Goal: Task Accomplishment & Management: Complete application form

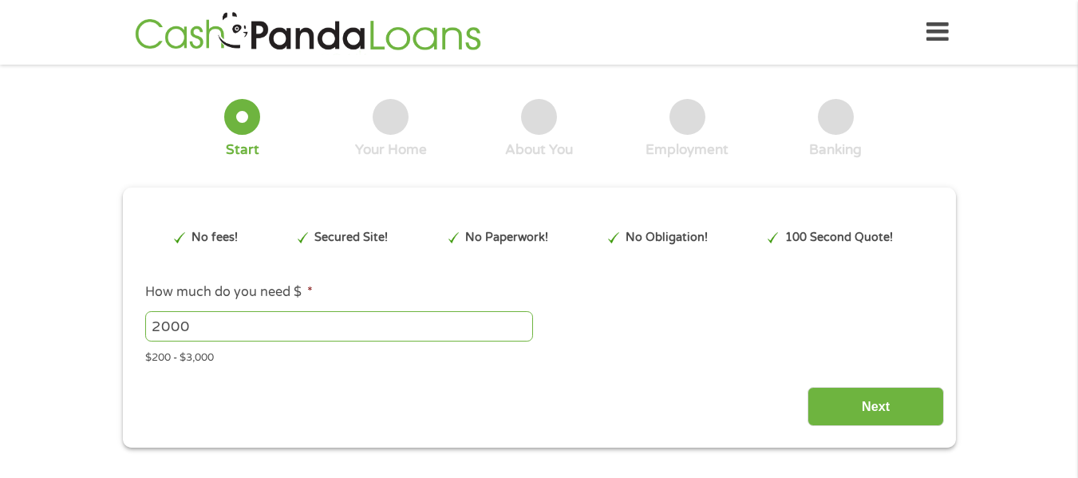
click at [832, 416] on input "Next" at bounding box center [875, 406] width 136 height 39
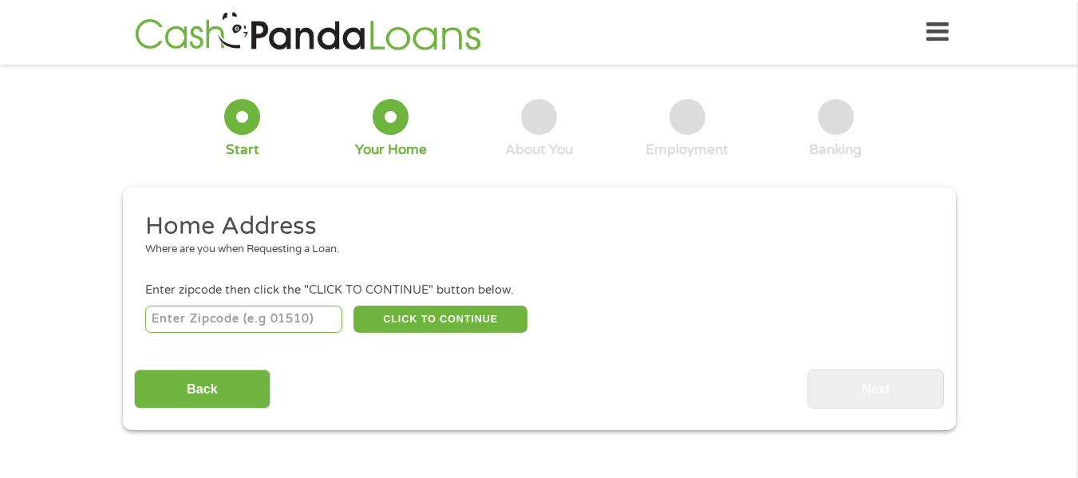
scroll to position [6, 6]
click at [248, 326] on input "number" at bounding box center [243, 319] width 197 height 27
type input "30273"
select select "[US_STATE]"
click at [409, 321] on button "CLICK TO CONTINUE" at bounding box center [440, 319] width 174 height 27
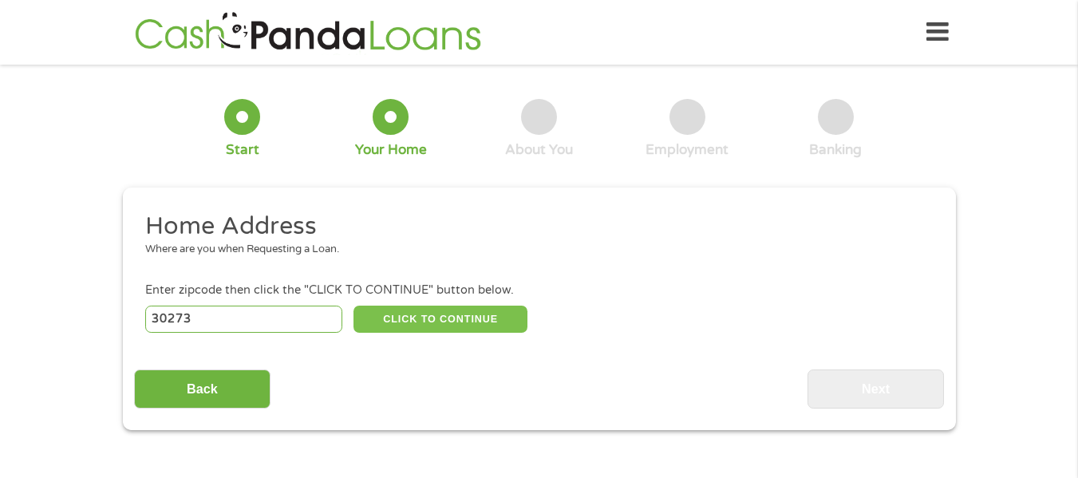
type input "30273"
type input "[PERSON_NAME]"
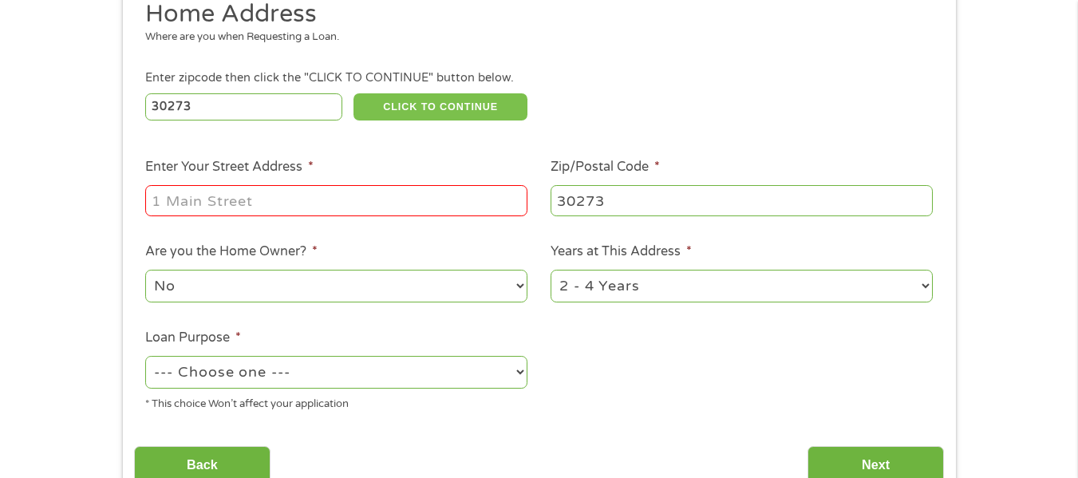
scroll to position [215, 0]
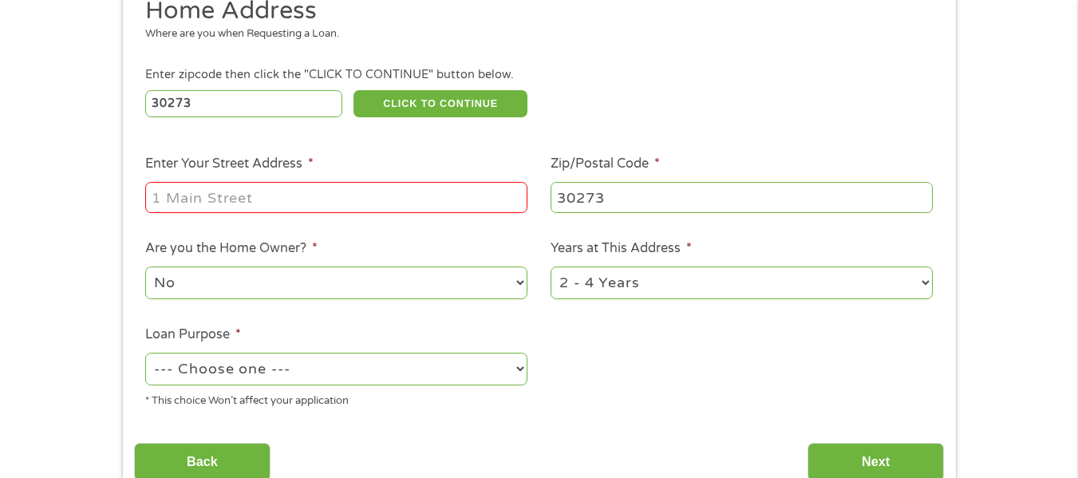
click at [344, 203] on input "Enter Your Street Address *" at bounding box center [336, 197] width 382 height 30
type input "[STREET_ADDRESS]"
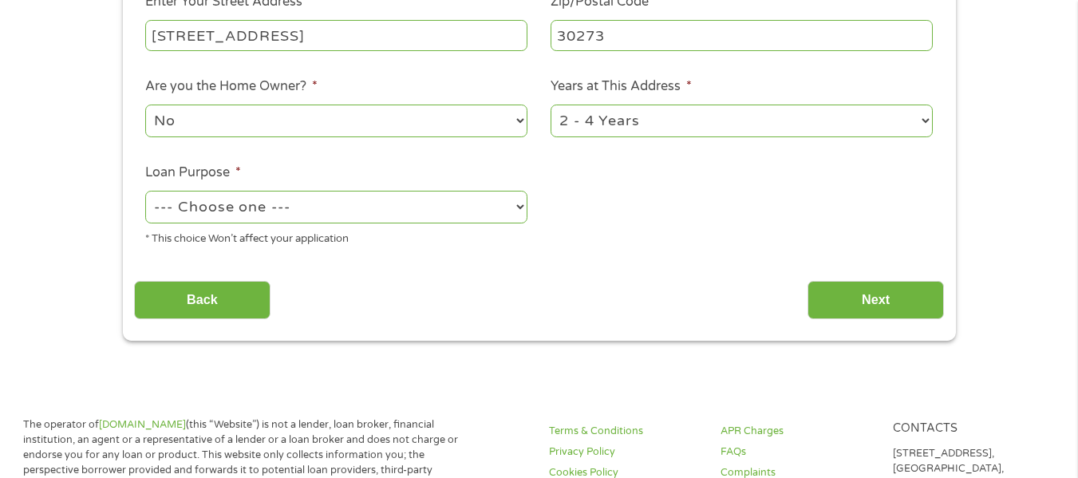
scroll to position [403, 0]
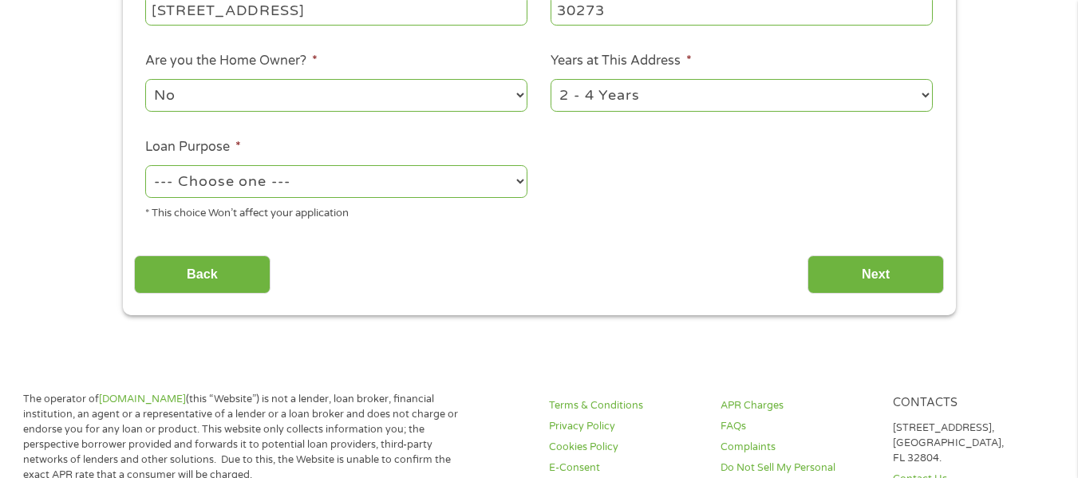
click at [516, 181] on select "--- Choose one --- Pay Bills Debt Consolidation Home Improvement Major Purchase…" at bounding box center [336, 181] width 382 height 33
select select "debtconsolidation"
click at [145, 165] on select "--- Choose one --- Pay Bills Debt Consolidation Home Improvement Major Purchase…" at bounding box center [336, 181] width 382 height 33
click at [868, 270] on input "Next" at bounding box center [875, 274] width 136 height 39
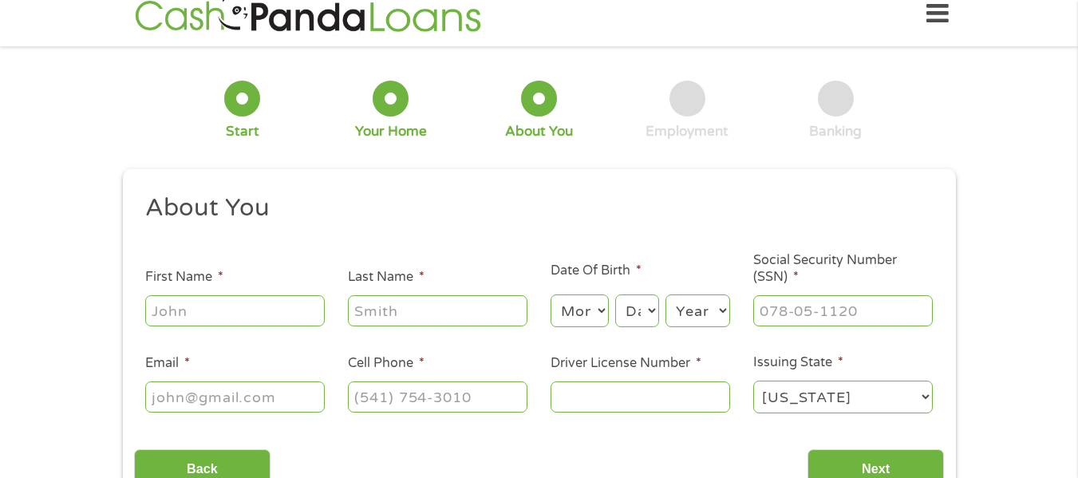
scroll to position [0, 0]
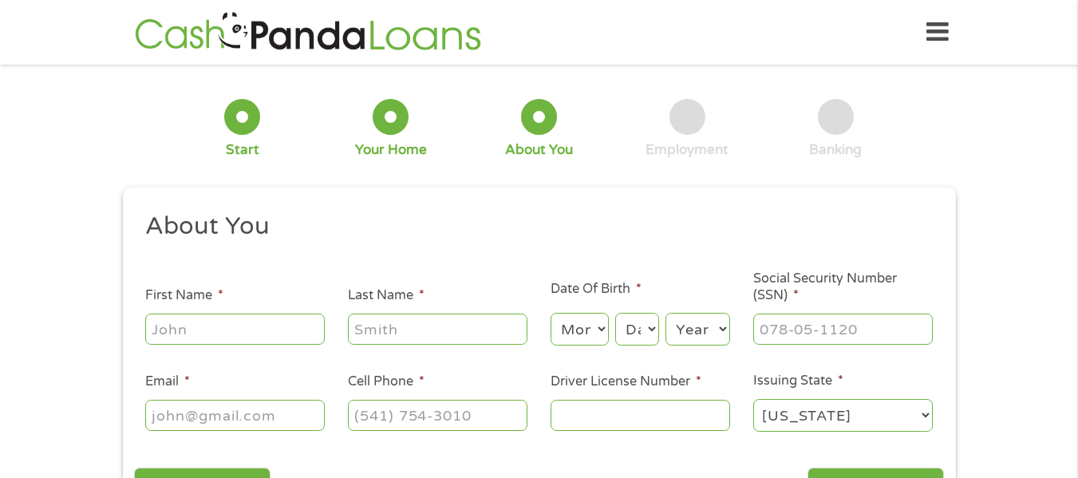
click at [243, 333] on input "First Name *" at bounding box center [234, 329] width 179 height 30
type input "[PERSON_NAME]"
type input "[EMAIL_ADDRESS][DOMAIN_NAME]"
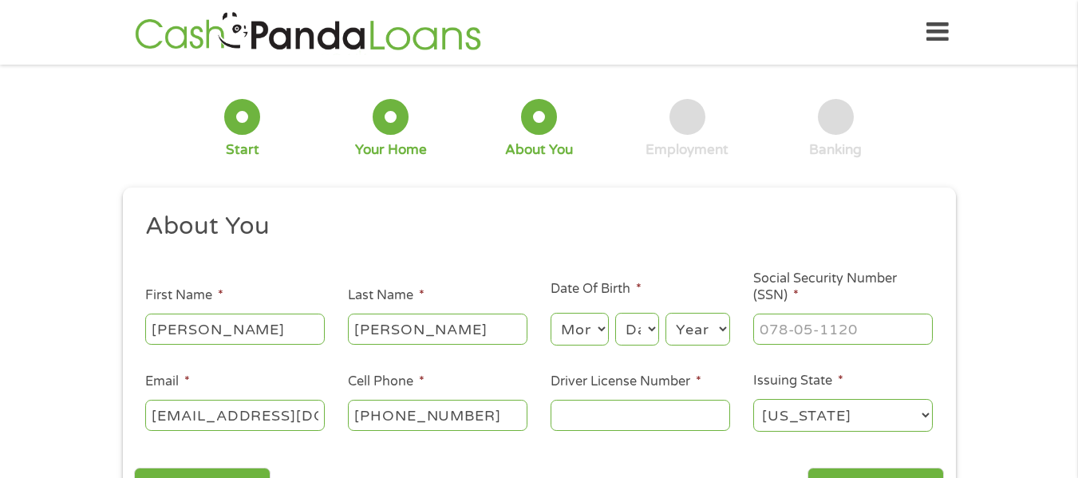
click at [509, 408] on input "[PHONE_NUMBER]" at bounding box center [437, 415] width 179 height 30
type input "[PHONE_NUMBER]"
click at [716, 413] on input "Driver License Number *" at bounding box center [639, 415] width 179 height 30
type input "052070487"
click at [601, 325] on select "Month 1 2 3 4 5 6 7 8 9 10 11 12" at bounding box center [579, 329] width 58 height 33
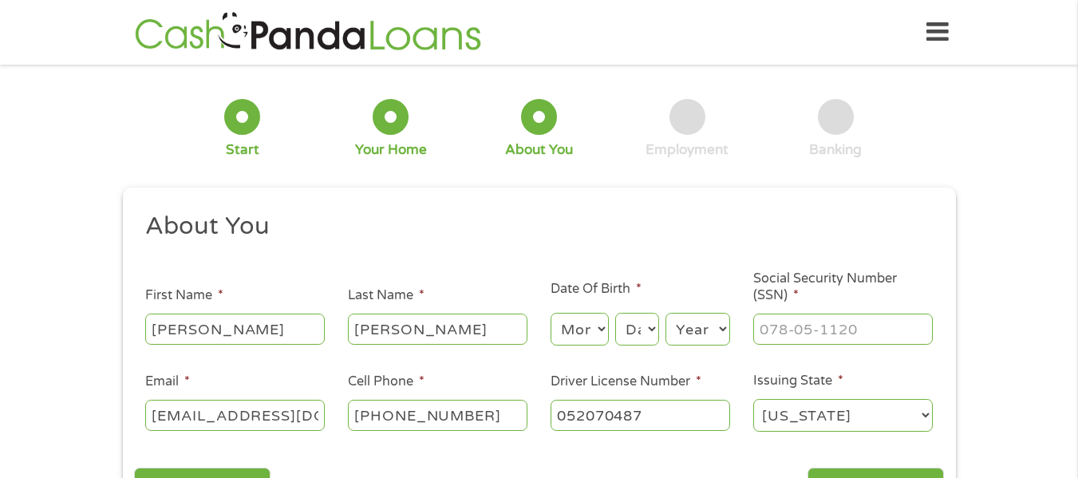
select select "11"
click at [550, 313] on select "Month 1 2 3 4 5 6 7 8 9 10 11 12" at bounding box center [579, 329] width 58 height 33
click at [644, 328] on select "Day 1 2 3 4 5 6 7 8 9 10 11 12 13 14 15 16 17 18 19 20 21 22 23 24 25 26 27 28 …" at bounding box center [636, 329] width 43 height 33
select select "8"
click at [615, 313] on select "Day 1 2 3 4 5 6 7 8 9 10 11 12 13 14 15 16 17 18 19 20 21 22 23 24 25 26 27 28 …" at bounding box center [636, 329] width 43 height 33
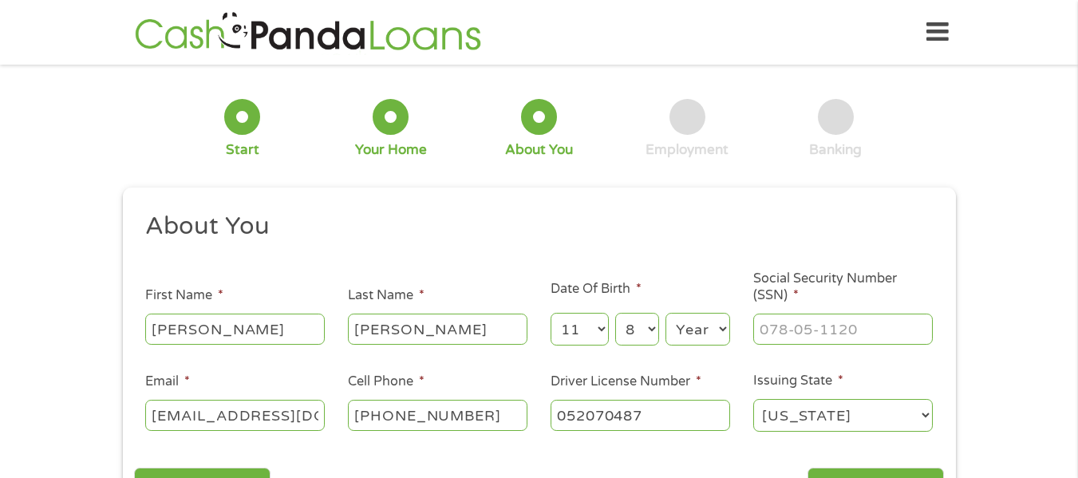
click at [716, 335] on select "Year [DATE] 2006 2005 2004 2003 2002 2001 2000 1999 1998 1997 1996 1995 1994 19…" at bounding box center [697, 329] width 65 height 33
select select "1955"
click at [665, 313] on select "Year [DATE] 2006 2005 2004 2003 2002 2001 2000 1999 1998 1997 1996 1995 1994 19…" at bounding box center [697, 329] width 65 height 33
click at [781, 340] on input "___-__-____" at bounding box center [842, 329] width 179 height 30
type input "224-84-7068"
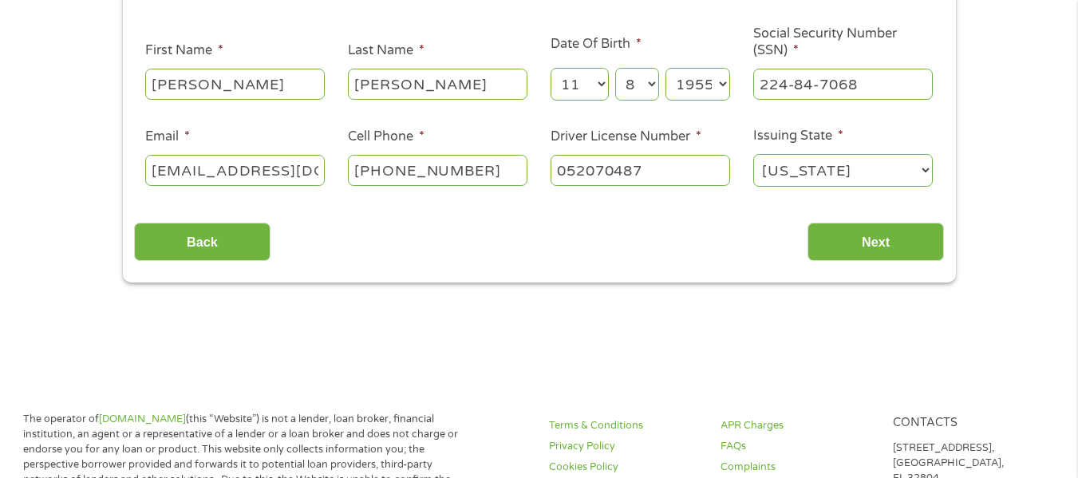
scroll to position [268, 0]
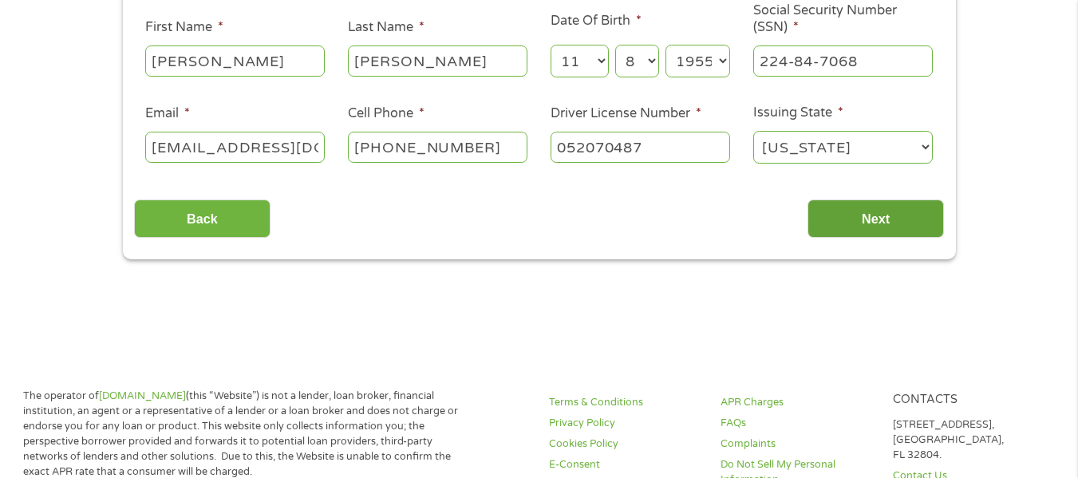
click at [918, 219] on input "Next" at bounding box center [875, 218] width 136 height 39
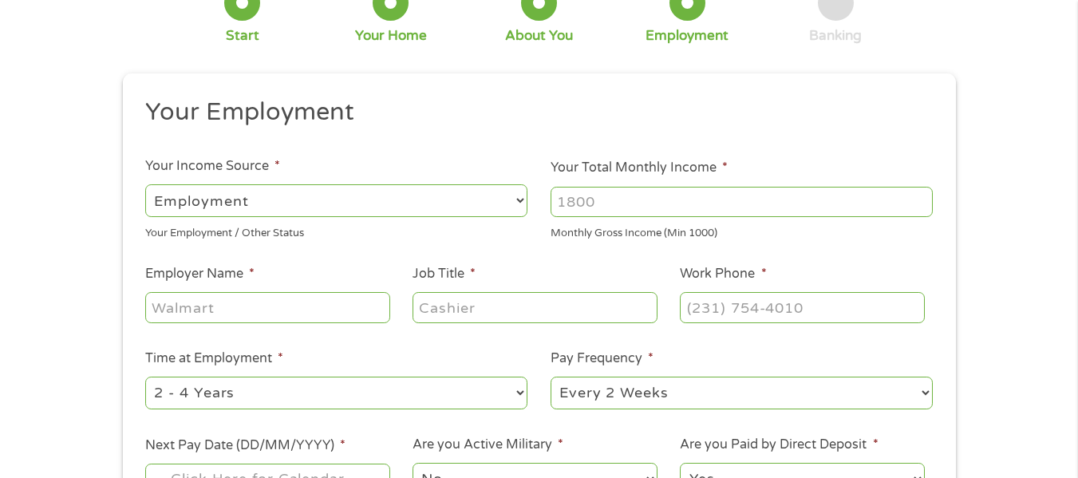
scroll to position [175, 0]
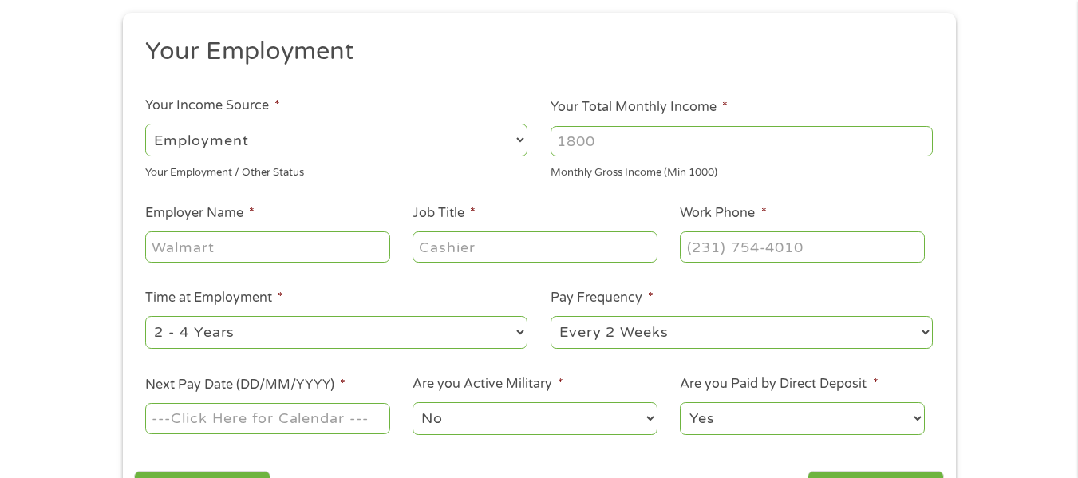
click at [511, 140] on select "--- Choose one --- Employment [DEMOGRAPHIC_DATA] Benefits" at bounding box center [336, 140] width 382 height 33
click at [145, 124] on select "--- Choose one --- Employment [DEMOGRAPHIC_DATA] Benefits" at bounding box center [336, 140] width 382 height 33
click at [222, 192] on ul "Your Employment Your Income Source * --- Choose one --- Employment [DEMOGRAPHIC…" at bounding box center [539, 242] width 810 height 413
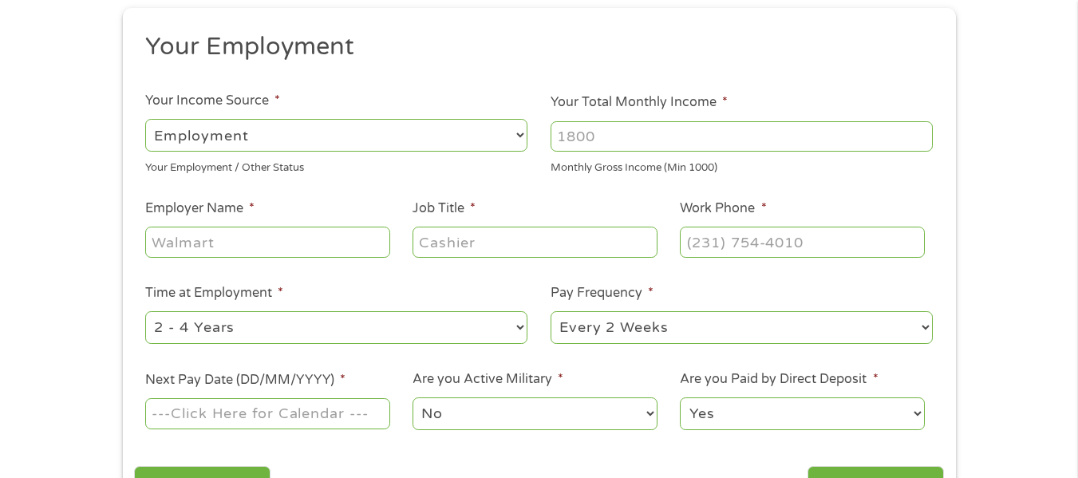
scroll to position [174, 0]
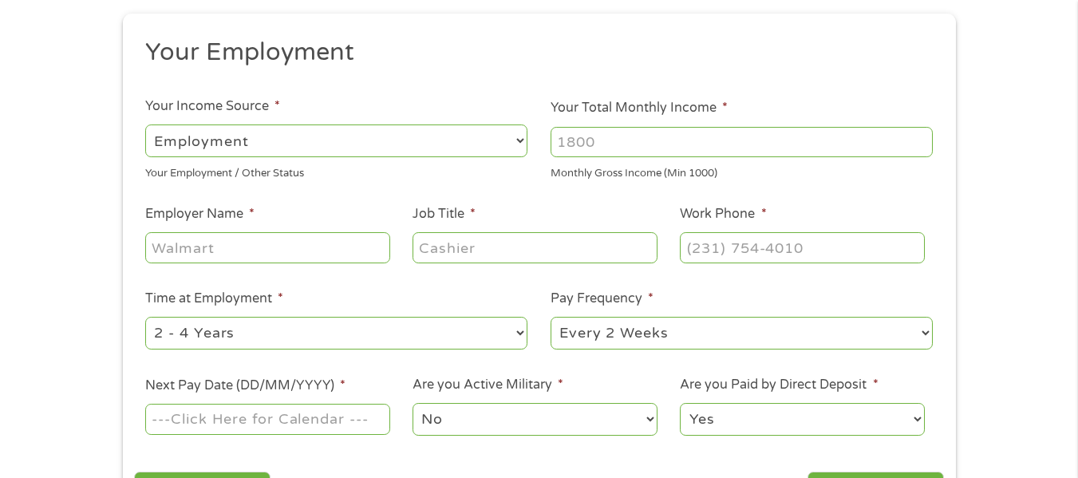
click at [518, 140] on select "--- Choose one --- Employment [DEMOGRAPHIC_DATA] Benefits" at bounding box center [336, 140] width 382 height 33
select select "benefits"
click at [145, 124] on select "--- Choose one --- Employment [DEMOGRAPHIC_DATA] Benefits" at bounding box center [336, 140] width 382 height 33
type input "Other"
type input "[PHONE_NUMBER]"
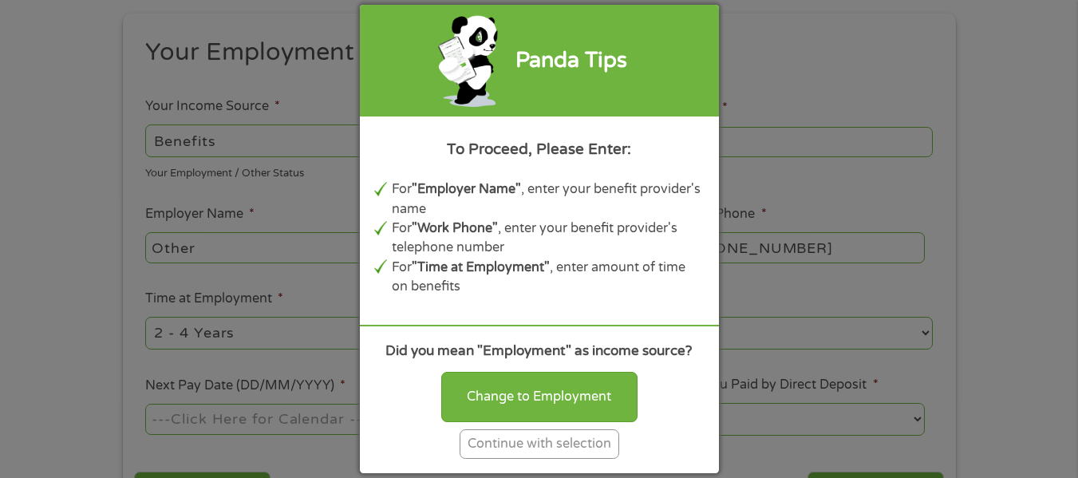
click at [577, 441] on div "Continue with selection" at bounding box center [540, 444] width 160 height 30
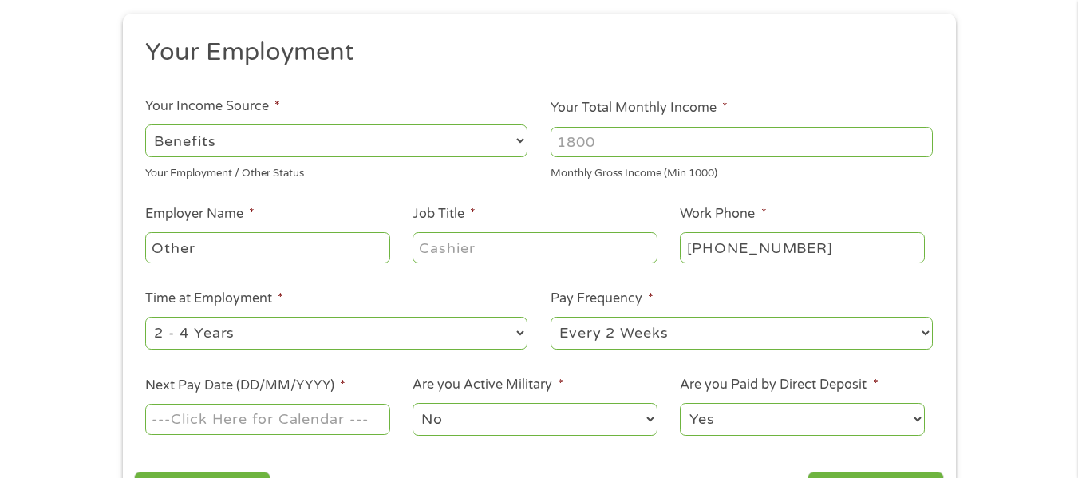
click at [511, 141] on select "--- Choose one --- Employment [DEMOGRAPHIC_DATA] Benefits" at bounding box center [336, 140] width 382 height 33
select select "selfEmployed"
click at [145, 124] on select "--- Choose one --- Employment [DEMOGRAPHIC_DATA] Benefits" at bounding box center [336, 140] width 382 height 33
click at [621, 144] on input "Your Total Monthly Income *" at bounding box center [741, 142] width 382 height 30
click at [917, 148] on input "1000" at bounding box center [741, 142] width 382 height 30
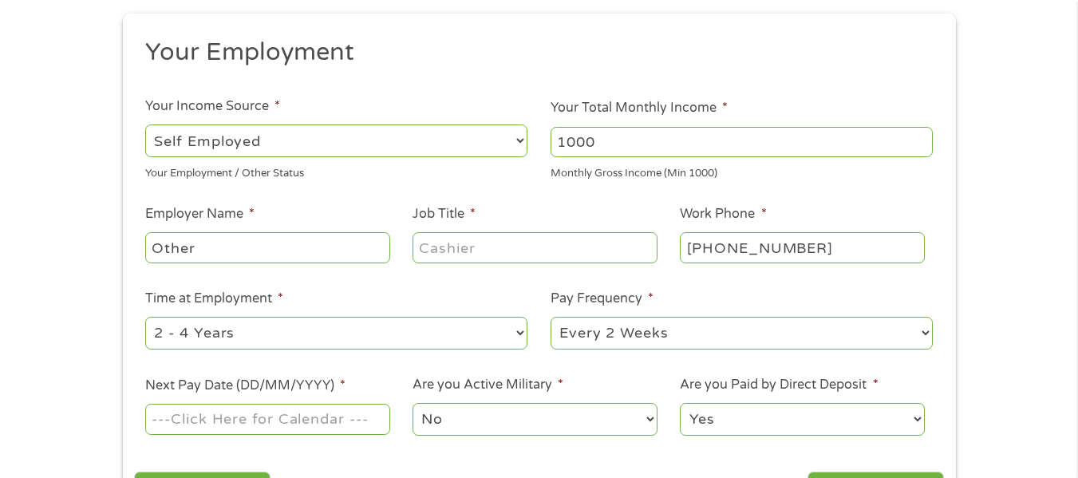
click at [917, 148] on input "1000" at bounding box center [741, 142] width 382 height 30
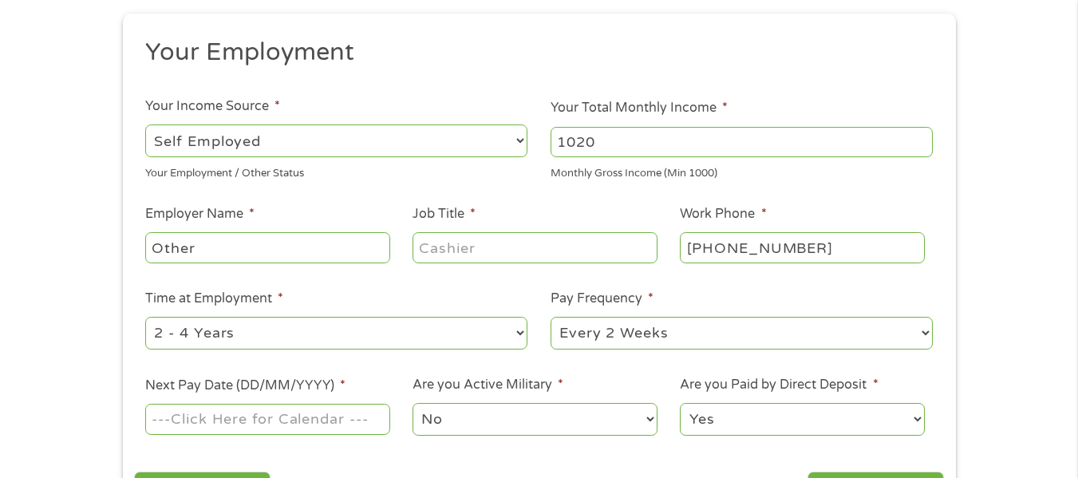
drag, startPoint x: 917, startPoint y: 148, endPoint x: 919, endPoint y: 138, distance: 9.7
click at [919, 138] on input "1020" at bounding box center [741, 142] width 382 height 30
click at [919, 138] on input "1021" at bounding box center [741, 142] width 382 height 30
click at [919, 138] on input "1022" at bounding box center [741, 142] width 382 height 30
click at [919, 138] on input "1023" at bounding box center [741, 142] width 382 height 30
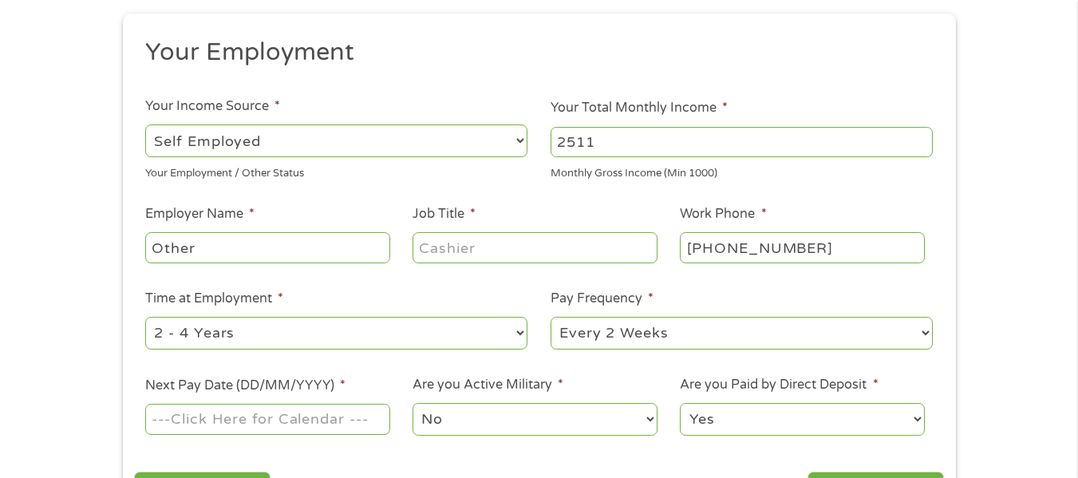
click at [920, 136] on input "2511" at bounding box center [741, 142] width 382 height 30
click at [920, 136] on input "2512" at bounding box center [741, 142] width 382 height 30
click at [919, 137] on input "2828" at bounding box center [741, 142] width 382 height 30
click at [919, 137] on input "2845" at bounding box center [741, 142] width 382 height 30
click at [924, 134] on input "2866" at bounding box center [741, 142] width 382 height 30
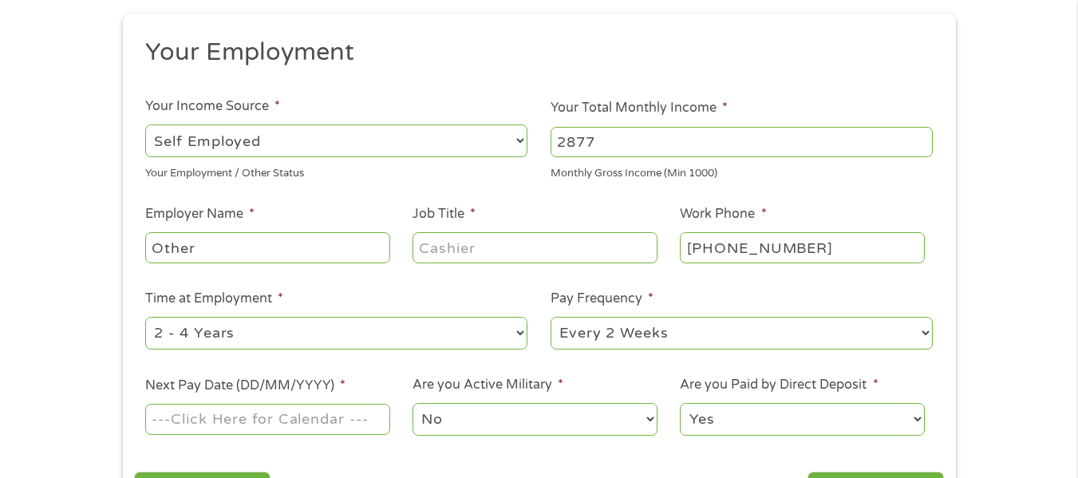
click at [924, 134] on input "2877" at bounding box center [741, 142] width 382 height 30
click at [924, 134] on input "2901" at bounding box center [741, 142] width 382 height 30
click at [924, 134] on input "2917" at bounding box center [741, 142] width 382 height 30
click at [924, 134] on input "2944" at bounding box center [741, 142] width 382 height 30
click at [924, 134] on input "2958" at bounding box center [741, 142] width 382 height 30
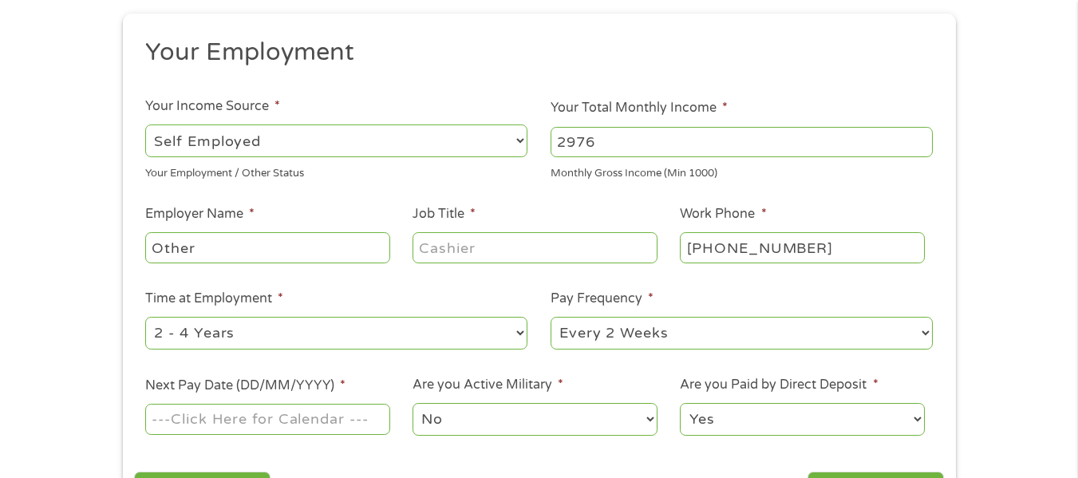
click at [924, 134] on input "2976" at bounding box center [741, 142] width 382 height 30
click at [924, 134] on input "2989" at bounding box center [741, 142] width 382 height 30
click at [924, 134] on input "3001" at bounding box center [741, 142] width 382 height 30
click at [924, 134] on input "3342" at bounding box center [741, 142] width 382 height 30
click at [924, 134] on input "3461" at bounding box center [741, 142] width 382 height 30
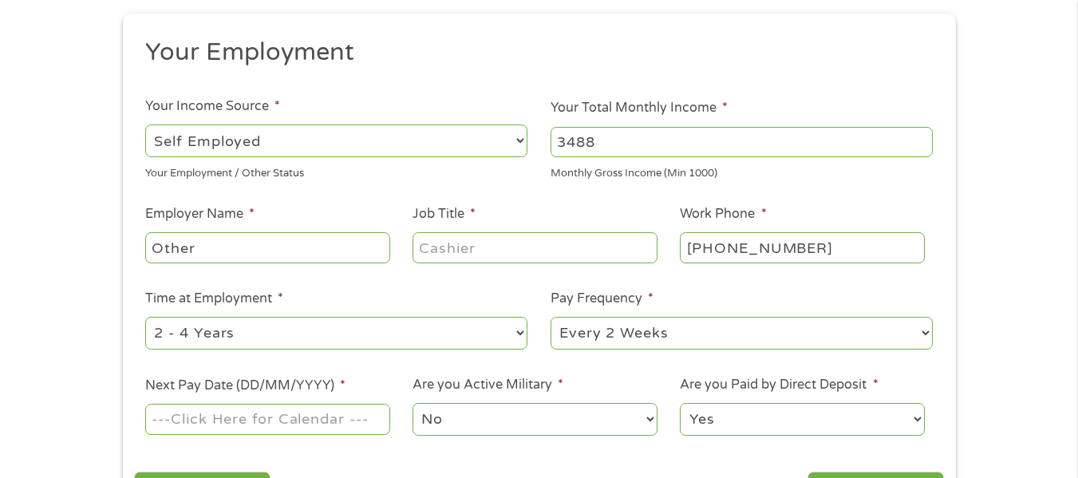
click at [924, 134] on input "3488" at bounding box center [741, 142] width 382 height 30
click at [924, 134] on input "3489" at bounding box center [741, 142] width 382 height 30
click at [924, 134] on input "3499" at bounding box center [741, 142] width 382 height 30
type input "3500"
click at [924, 134] on input "3500" at bounding box center [741, 142] width 382 height 30
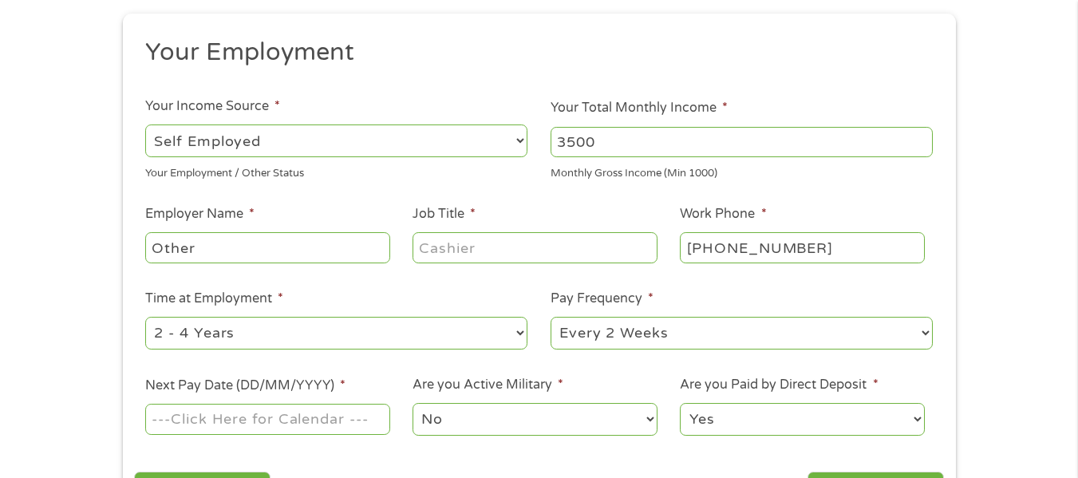
click at [494, 242] on input "Job Title *" at bounding box center [534, 247] width 244 height 30
type input "o"
type input "Owner"
click at [519, 329] on select "--- Choose one --- 1 Year or less 1 - 2 Years 2 - 4 Years Over 4 Years" at bounding box center [336, 333] width 382 height 33
select select "60months"
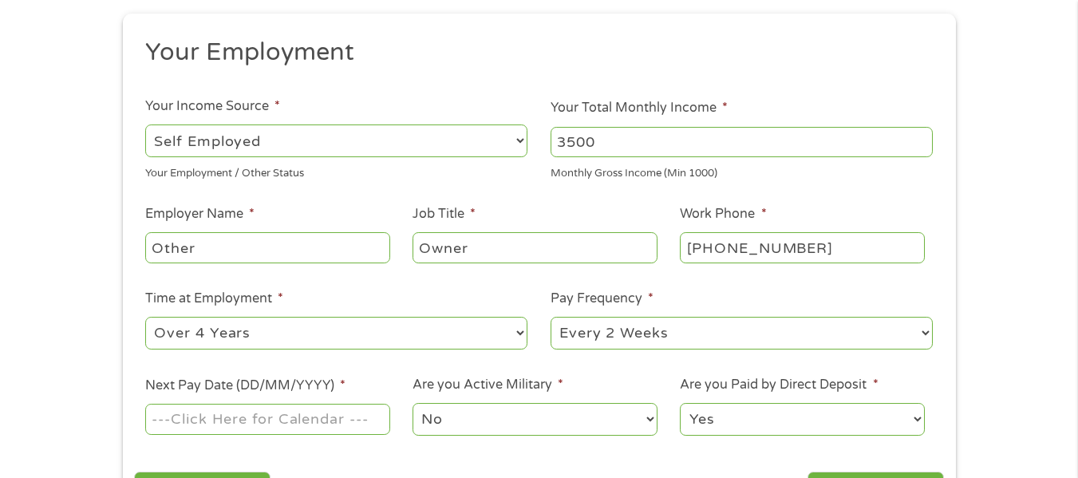
click at [145, 317] on select "--- Choose one --- 1 Year or less 1 - 2 Years 2 - 4 Years Over 4 Years" at bounding box center [336, 333] width 382 height 33
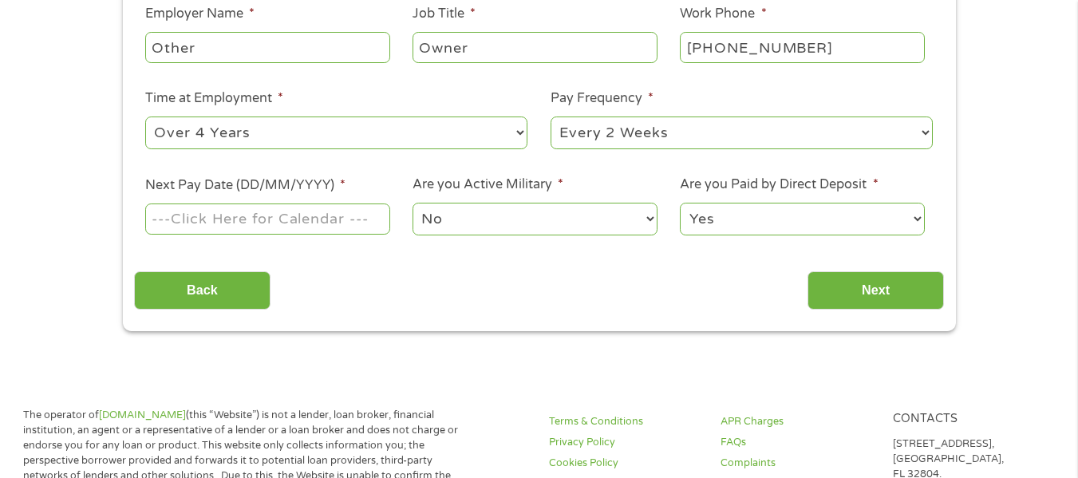
scroll to position [381, 0]
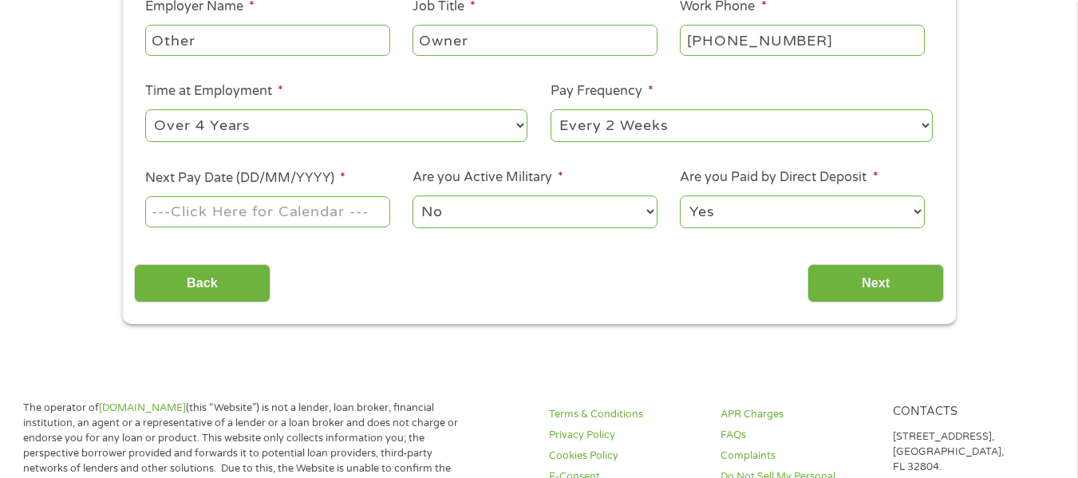
click at [339, 208] on input "Next Pay Date (DD/MM/YYYY) *" at bounding box center [267, 211] width 244 height 30
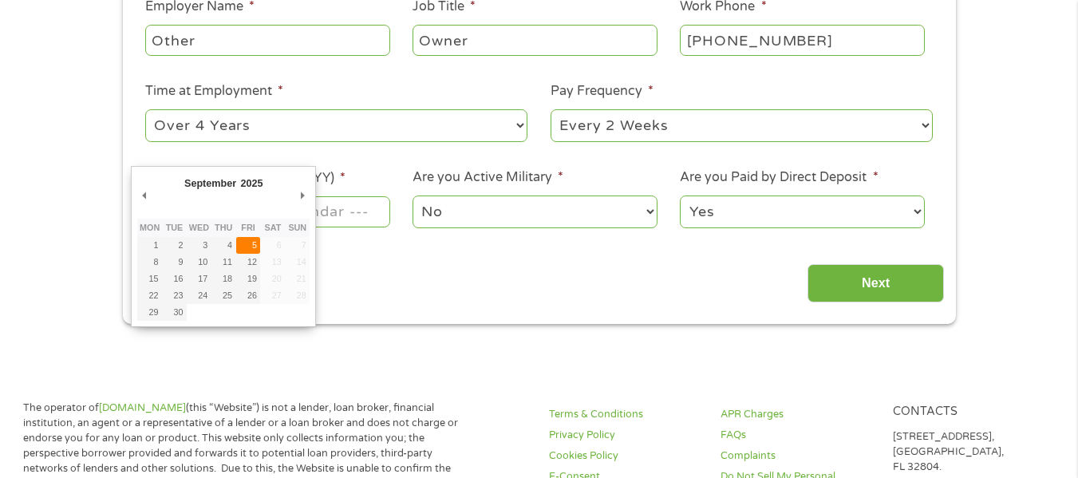
type input "[DATE]"
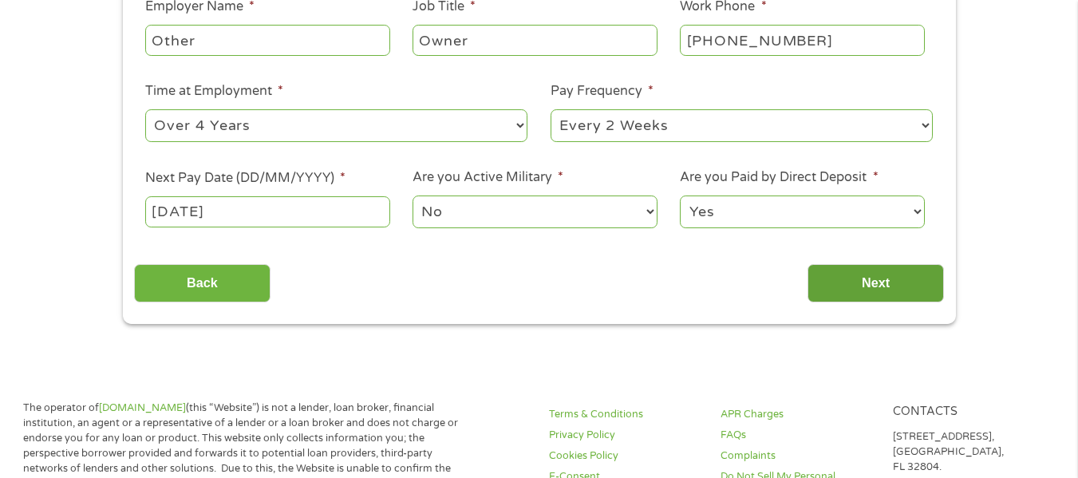
click at [850, 274] on input "Next" at bounding box center [875, 283] width 136 height 39
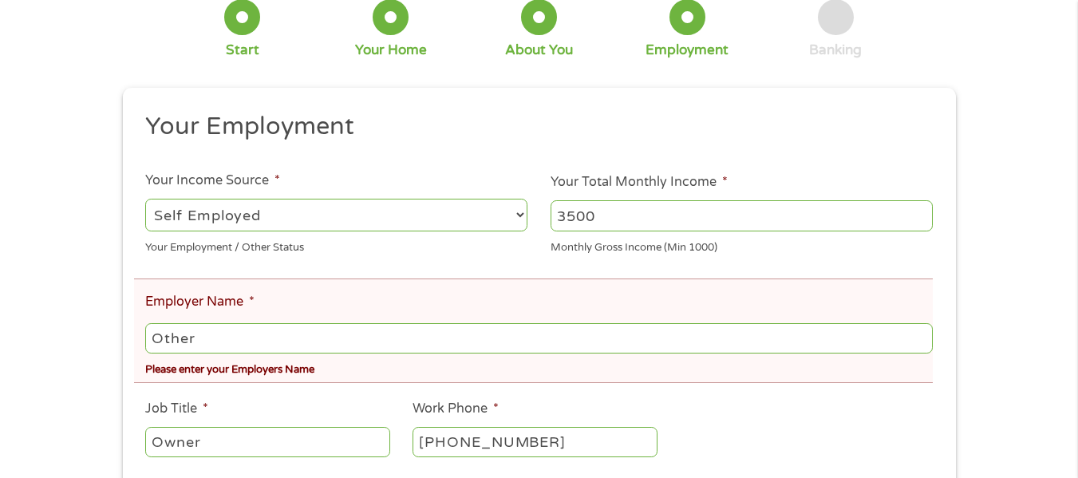
scroll to position [222, 0]
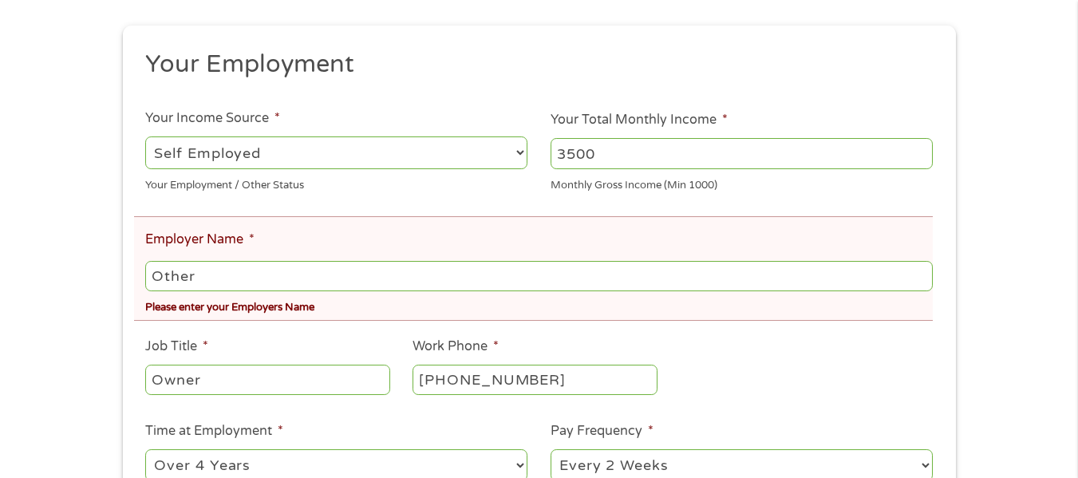
click at [362, 274] on input "Other" at bounding box center [538, 276] width 787 height 30
click at [191, 277] on input "OtherIntegrity Tax & Financial Srvcs" at bounding box center [538, 276] width 787 height 30
click at [191, 276] on input "OtherIntegrity Tax & Financial Srvcs" at bounding box center [538, 276] width 787 height 30
click at [156, 275] on input "rIntegrity Tax & Financial Srvcs" at bounding box center [538, 276] width 787 height 30
click at [396, 281] on input "Integrity Tax & Financial Srvcs" at bounding box center [538, 276] width 787 height 30
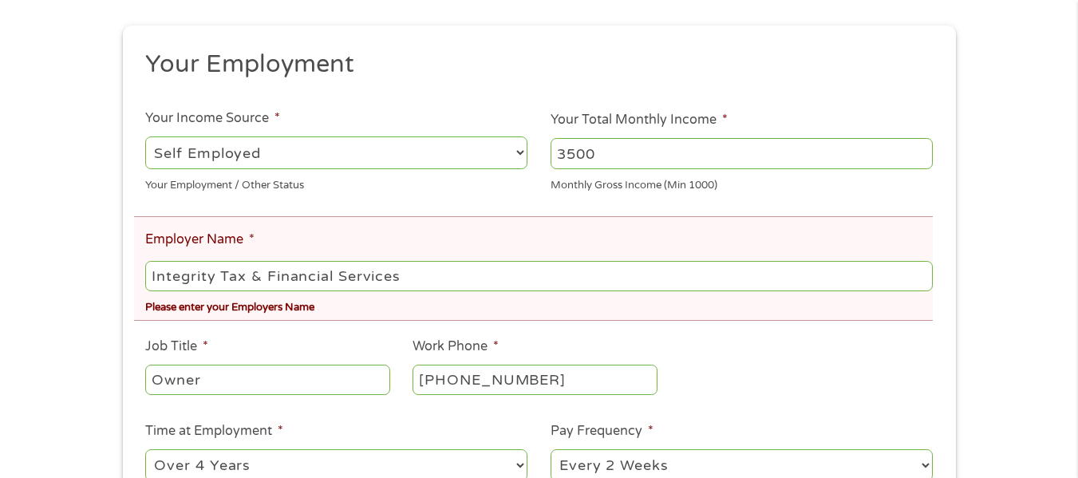
click at [333, 282] on input "Integrity Tax & Financial Services" at bounding box center [538, 276] width 787 height 30
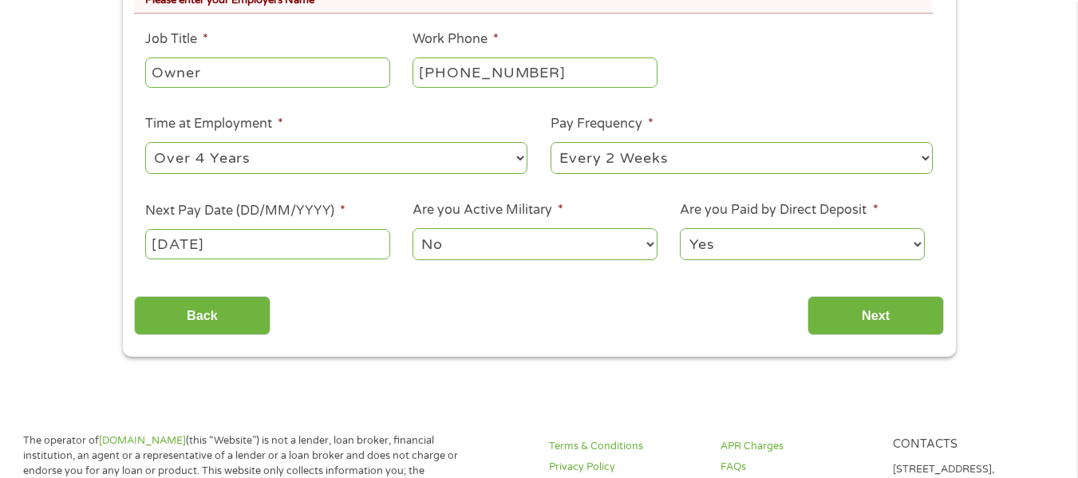
scroll to position [545, 0]
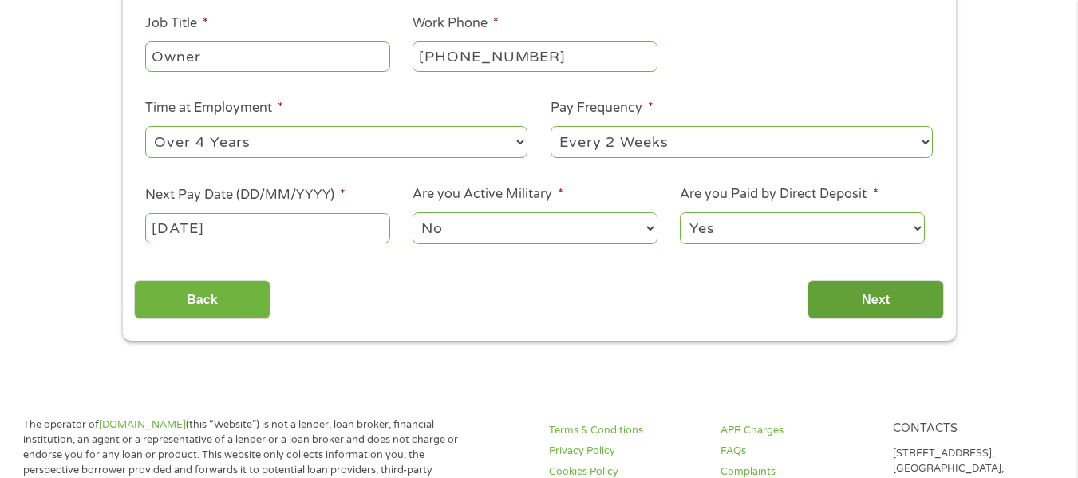
type input "Integrity Tax & Accounting Services"
click at [872, 293] on input "Next" at bounding box center [875, 299] width 136 height 39
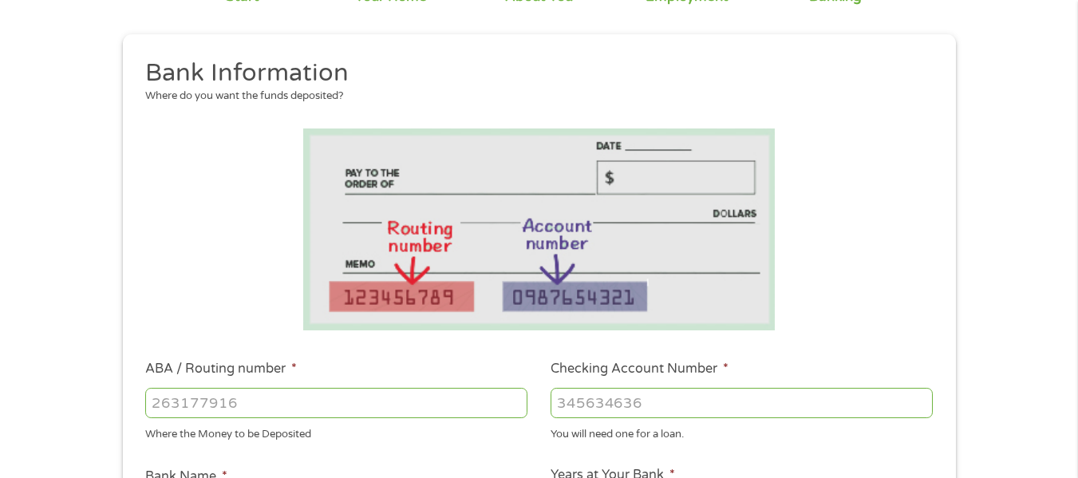
scroll to position [216, 0]
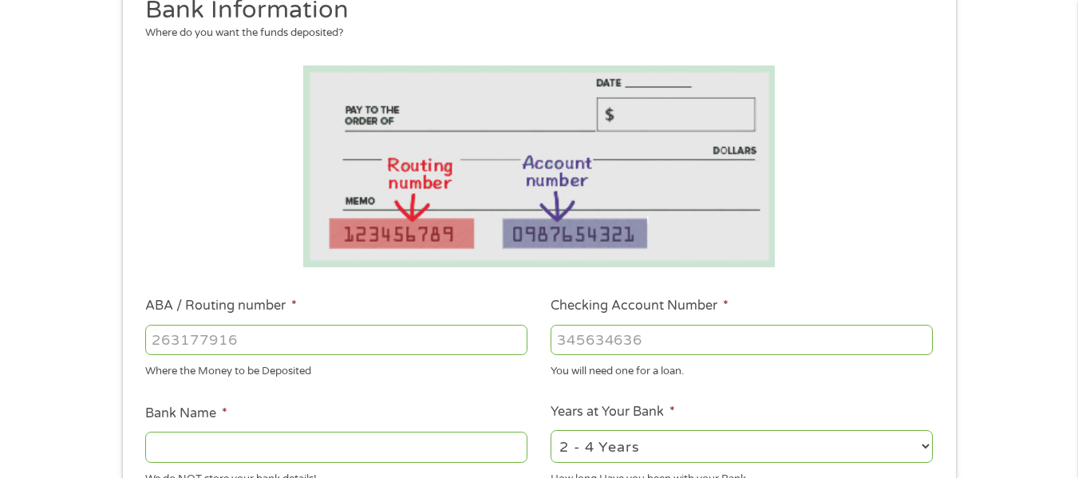
click at [329, 346] on input "ABA / Routing number *" at bounding box center [336, 340] width 382 height 30
type input "06100052"
click at [660, 341] on input "Checking Account Number *" at bounding box center [741, 340] width 382 height 30
drag, startPoint x: 660, startPoint y: 341, endPoint x: 633, endPoint y: 352, distance: 28.3
click at [633, 352] on input "Checking Account Number *" at bounding box center [741, 340] width 382 height 30
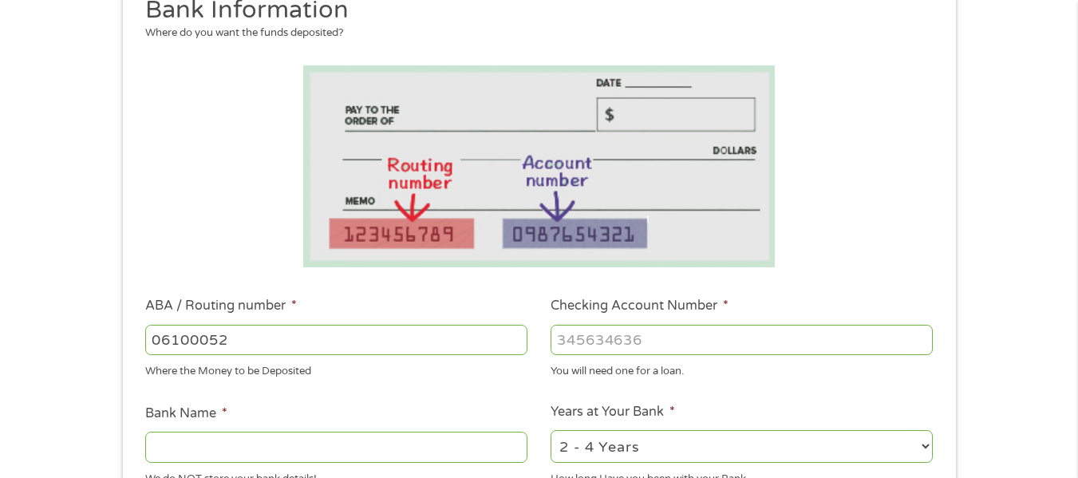
click at [617, 338] on input "Checking Account Number *" at bounding box center [741, 340] width 382 height 30
type input "334077034767"
click at [354, 440] on input "Bank Name *" at bounding box center [336, 447] width 382 height 30
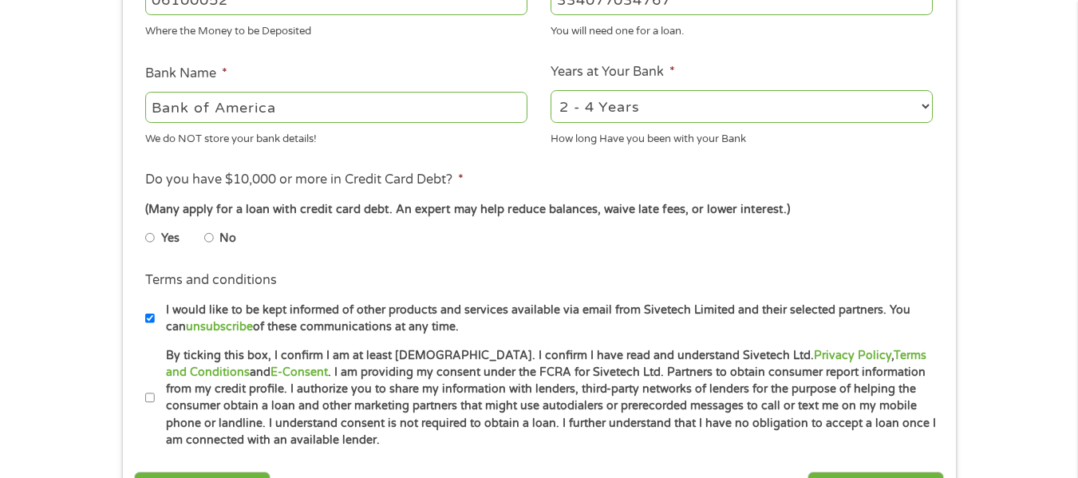
scroll to position [560, 0]
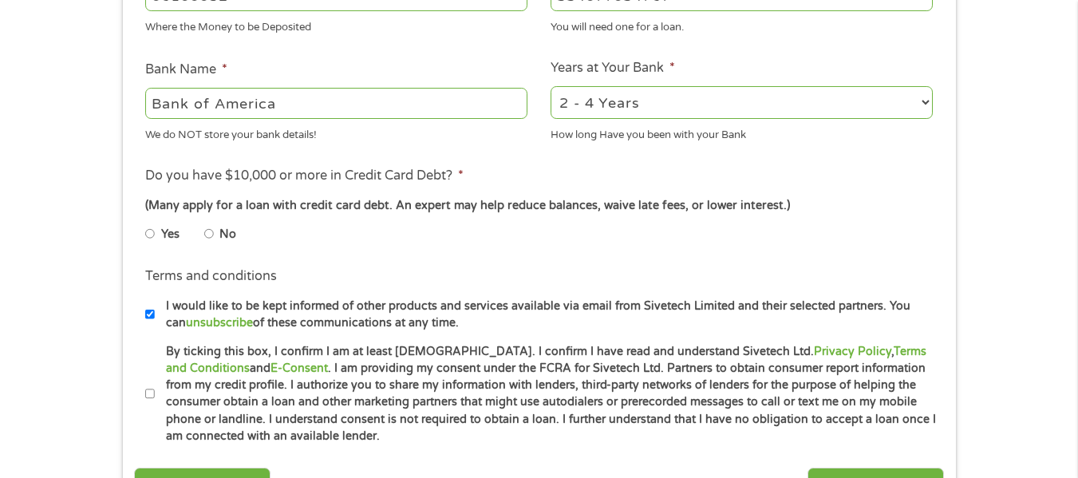
type input "Bank of America"
click at [209, 235] on input "No" at bounding box center [209, 234] width 10 height 26
radio input "true"
click at [152, 394] on input "By ticking this box, I confirm I am at least [DEMOGRAPHIC_DATA]. I confirm I ha…" at bounding box center [150, 394] width 10 height 26
checkbox input "true"
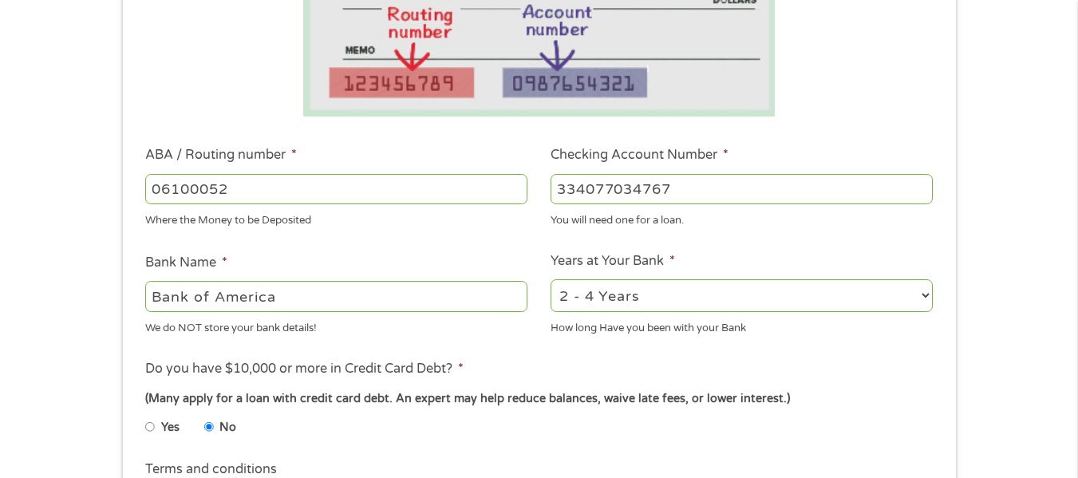
scroll to position [380, 0]
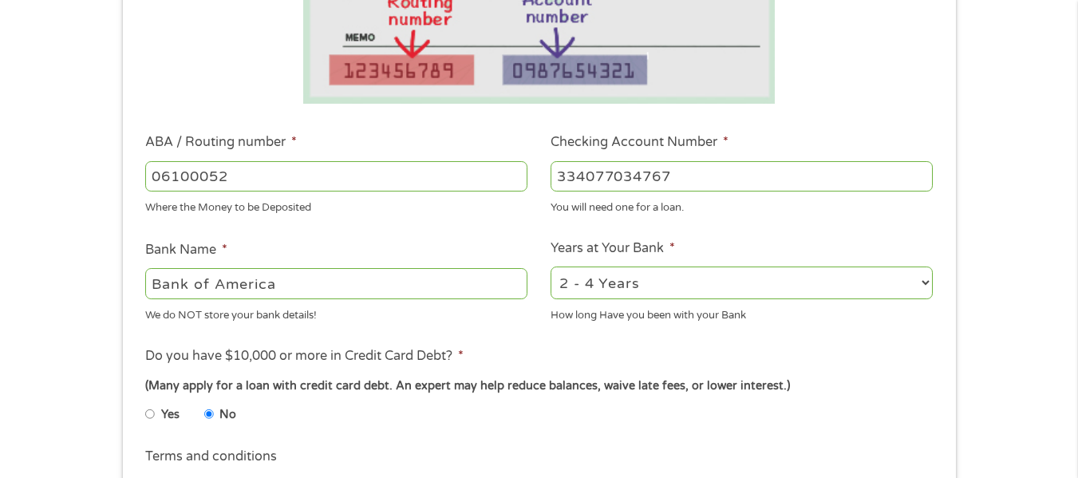
click at [923, 278] on select "2 - 4 Years 6 - 12 Months 1 - 2 Years Over 4 Years" at bounding box center [741, 282] width 382 height 33
drag, startPoint x: 657, startPoint y: 282, endPoint x: 657, endPoint y: 306, distance: 23.9
click at [657, 282] on select "2 - 4 Years 6 - 12 Months 1 - 2 Years Over 4 Years" at bounding box center [741, 282] width 382 height 33
click at [926, 279] on select "2 - 4 Years 6 - 12 Months 1 - 2 Years Over 4 Years" at bounding box center [741, 282] width 382 height 33
select select "60months"
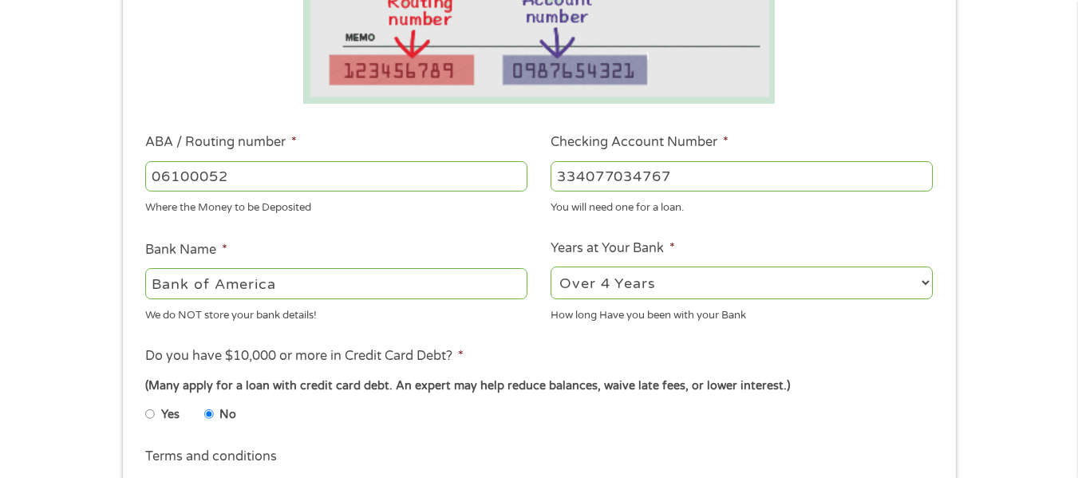
click at [550, 266] on select "2 - 4 Years 6 - 12 Months 1 - 2 Years Over 4 Years" at bounding box center [741, 282] width 382 height 33
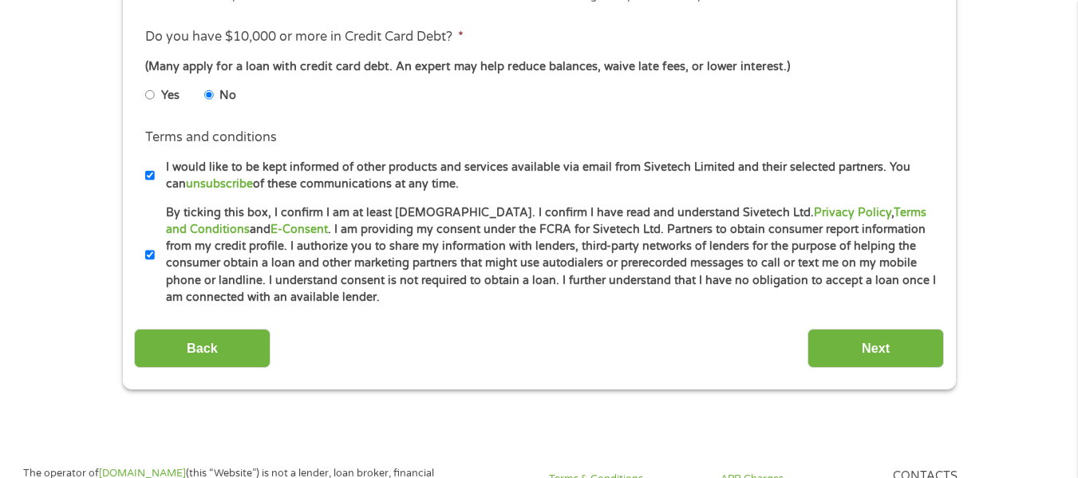
scroll to position [767, 0]
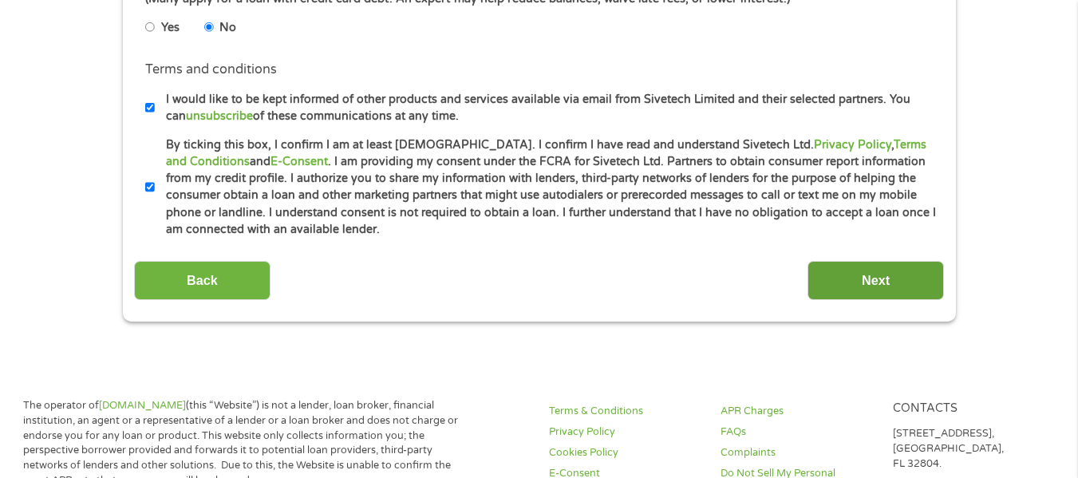
click at [864, 273] on input "Next" at bounding box center [875, 280] width 136 height 39
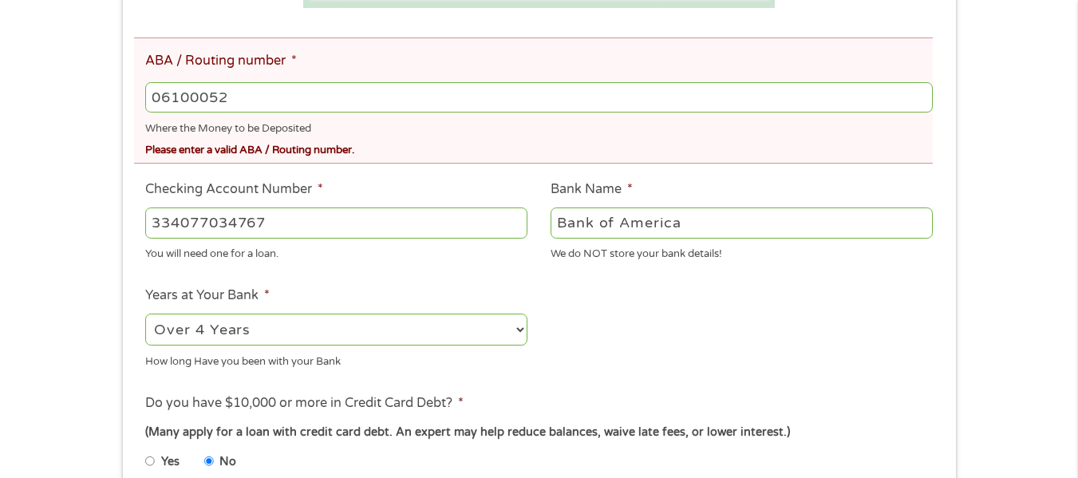
scroll to position [539, 0]
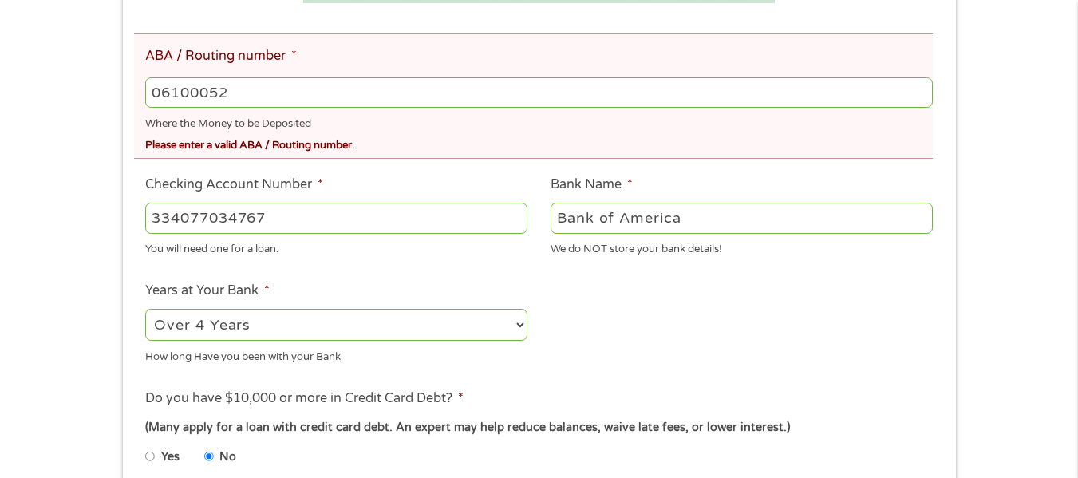
click at [207, 93] on input "06100052" at bounding box center [538, 92] width 787 height 30
type input "061000052"
type input "BANK OF AMERICA NA"
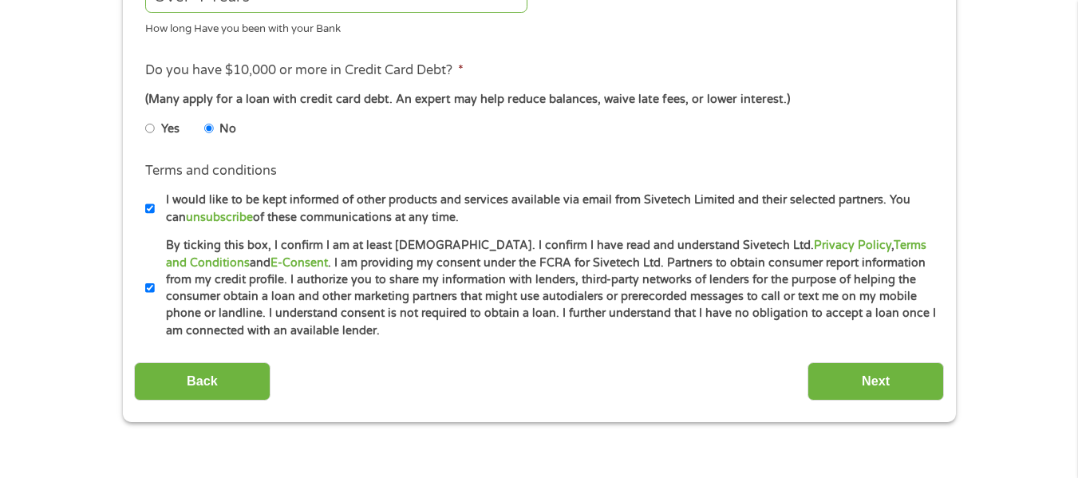
scroll to position [890, 0]
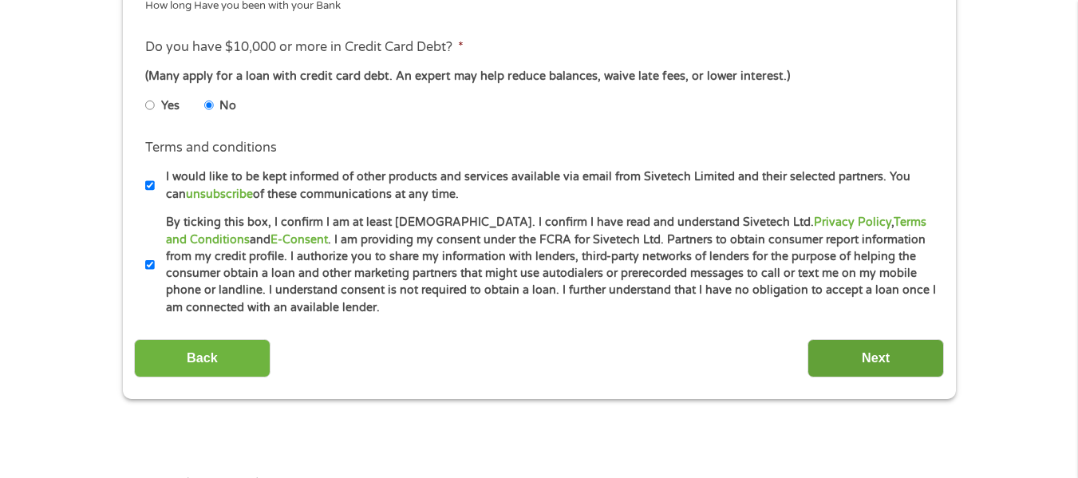
type input "061000052"
click at [874, 342] on input "Next" at bounding box center [875, 358] width 136 height 39
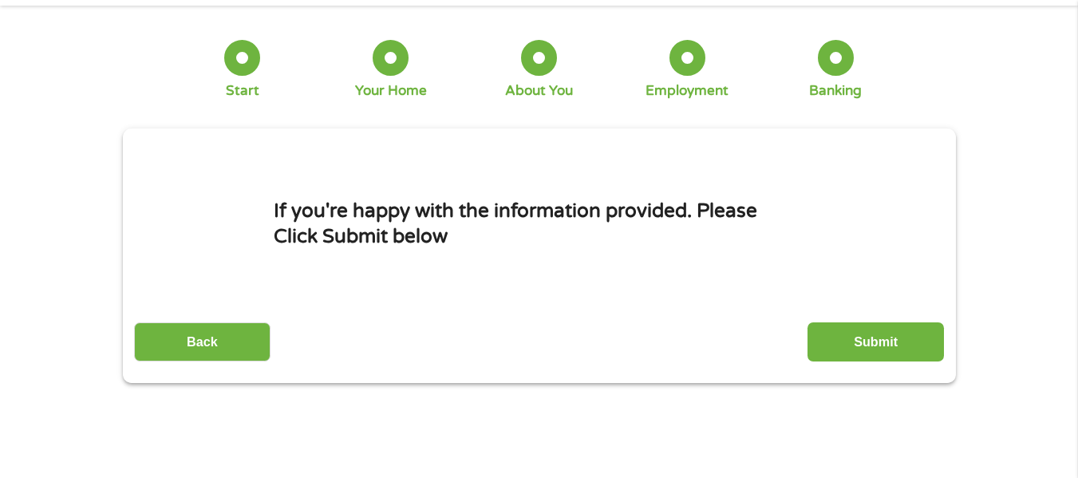
scroll to position [0, 0]
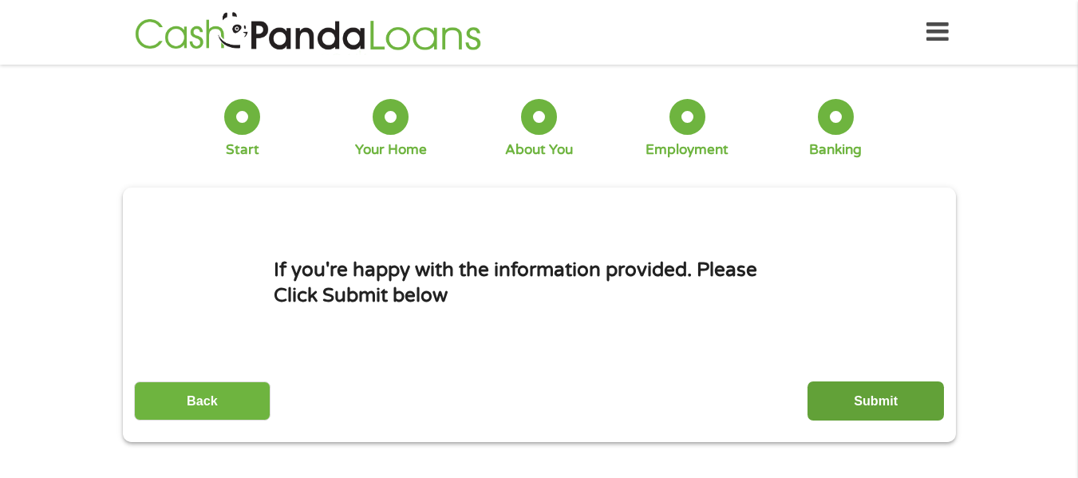
click at [890, 392] on input "Submit" at bounding box center [875, 400] width 136 height 39
